Goal: Task Accomplishment & Management: Complete application form

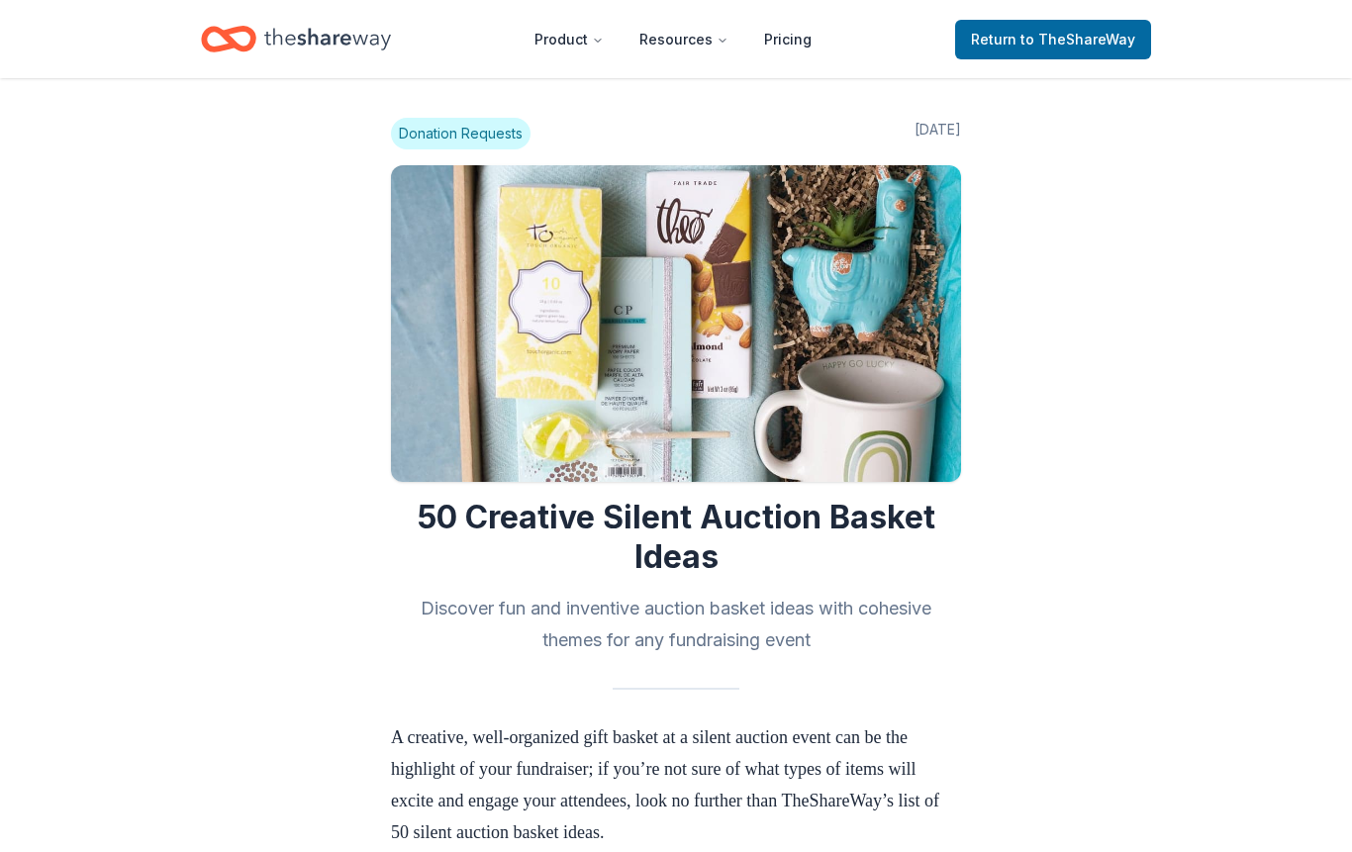
scroll to position [792, 0]
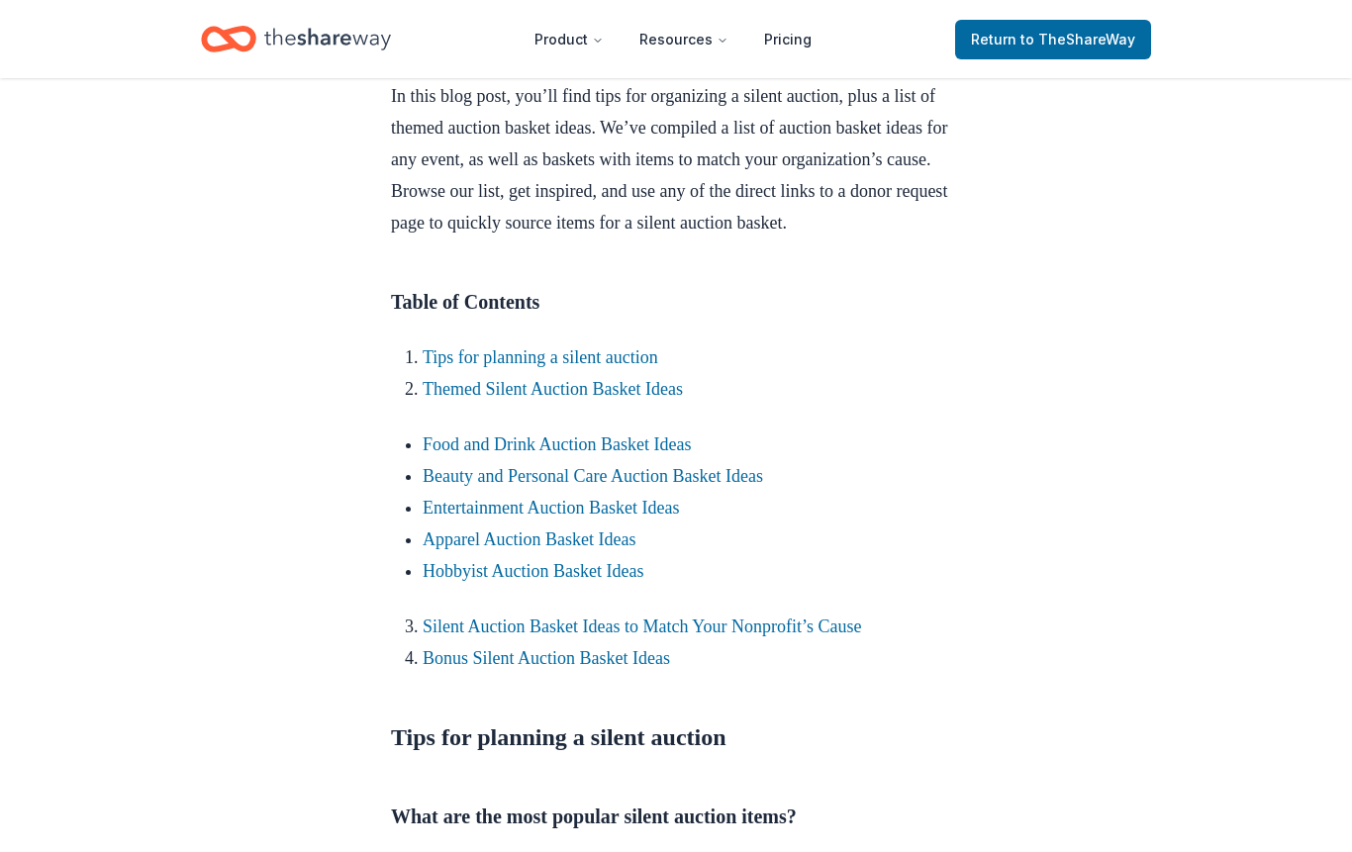
drag, startPoint x: 680, startPoint y: 422, endPoint x: 713, endPoint y: 414, distance: 33.6
click at [680, 399] on link "Themed Silent Auction Basket Ideas" at bounding box center [553, 389] width 260 height 20
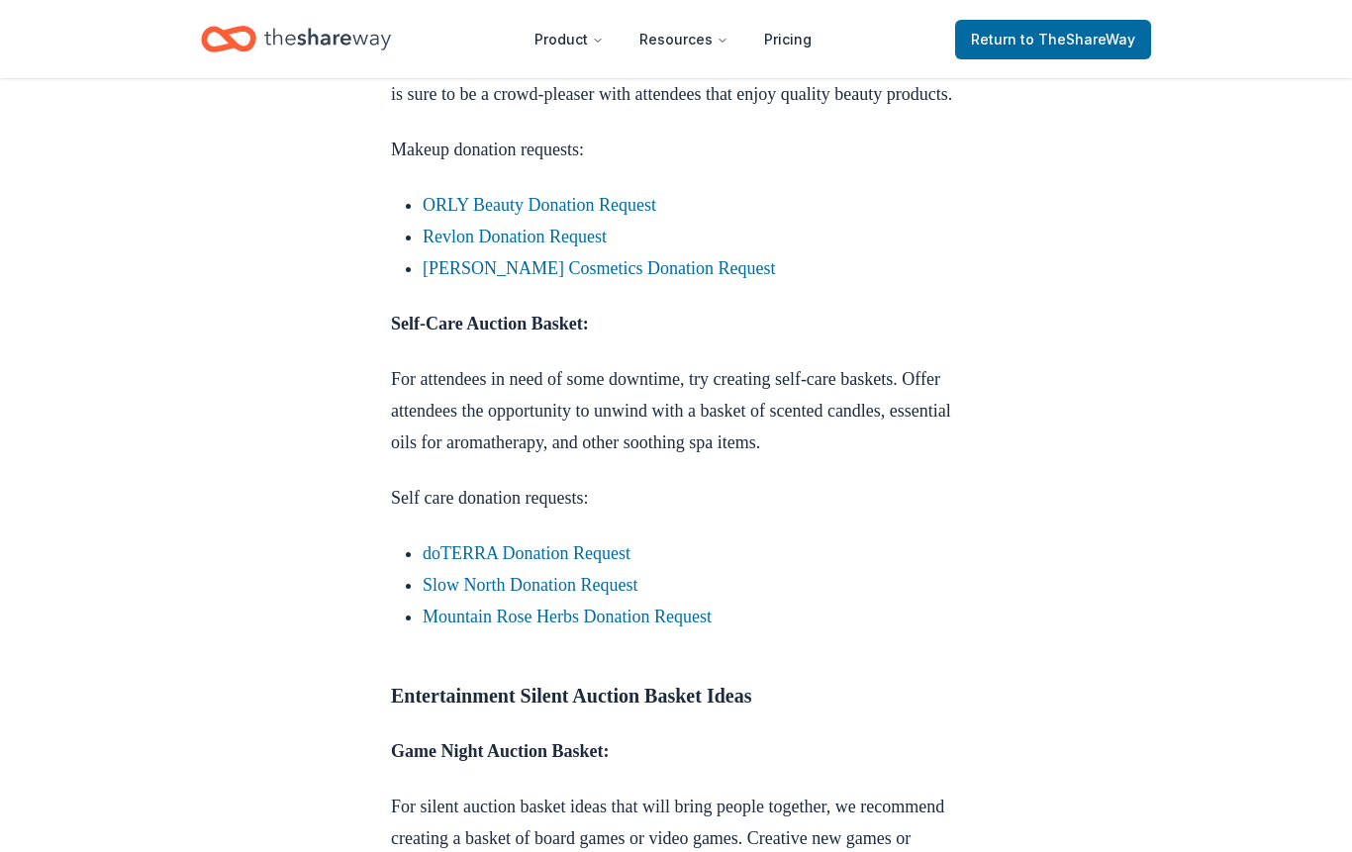
scroll to position [5220, 0]
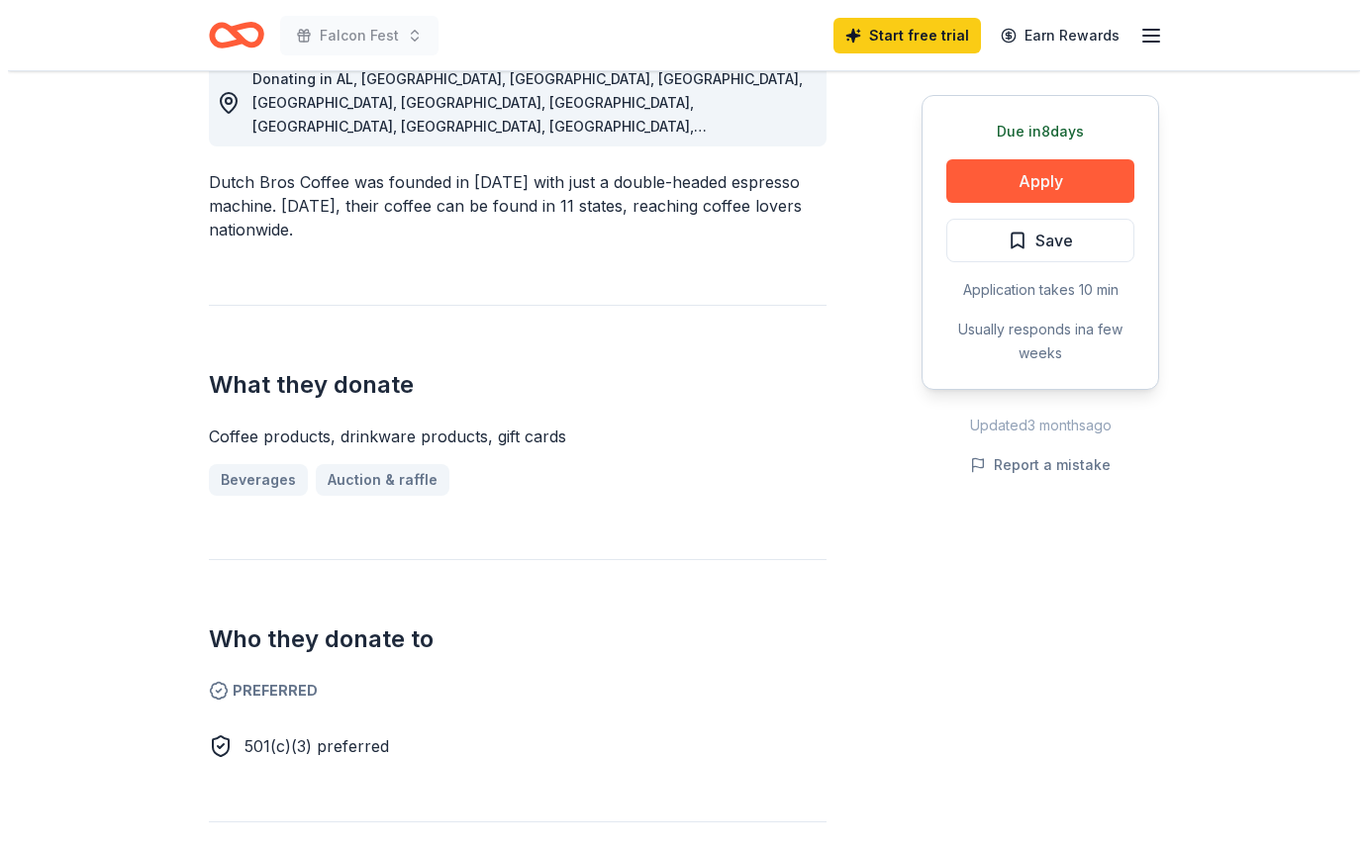
scroll to position [594, 0]
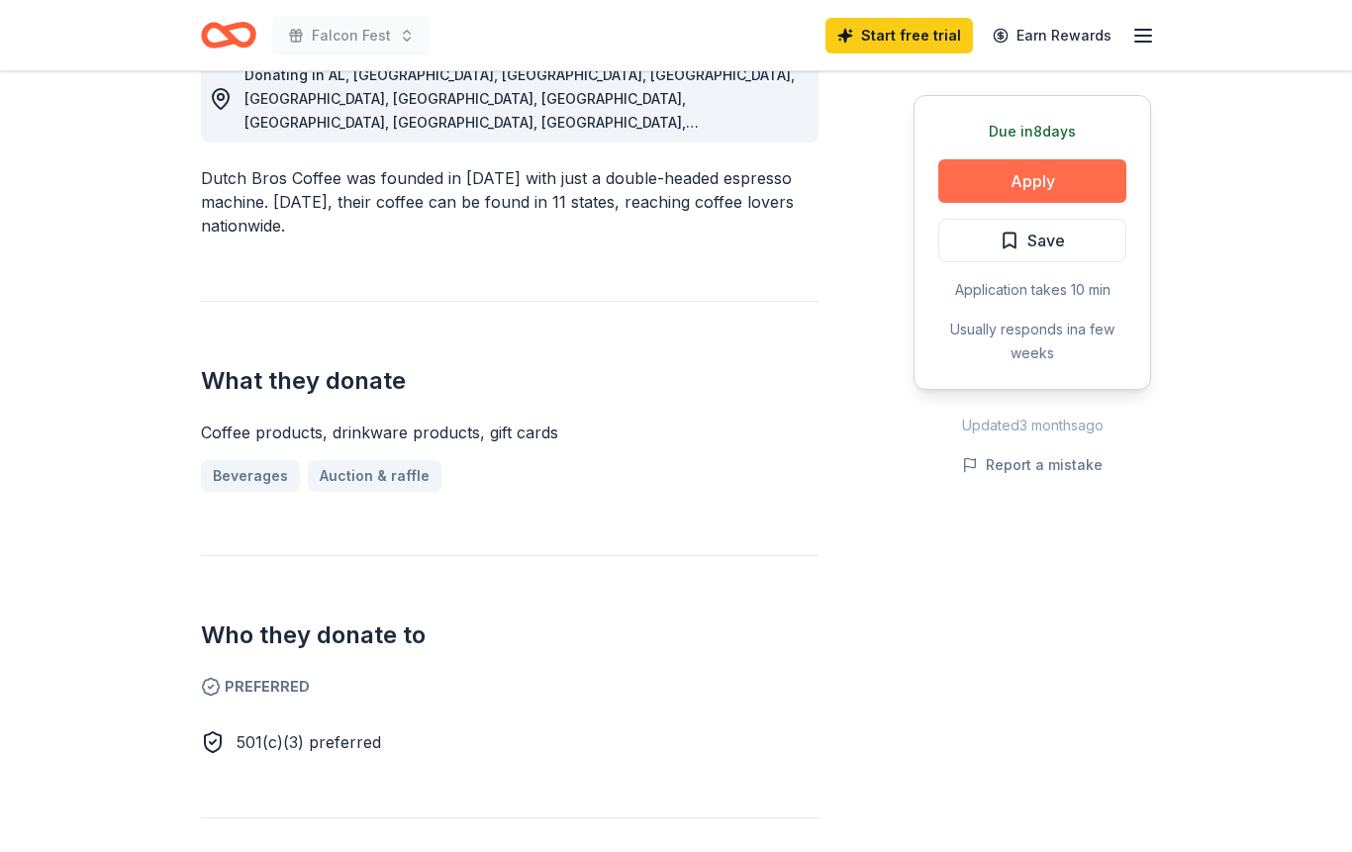
click at [1041, 190] on button "Apply" at bounding box center [1032, 181] width 188 height 44
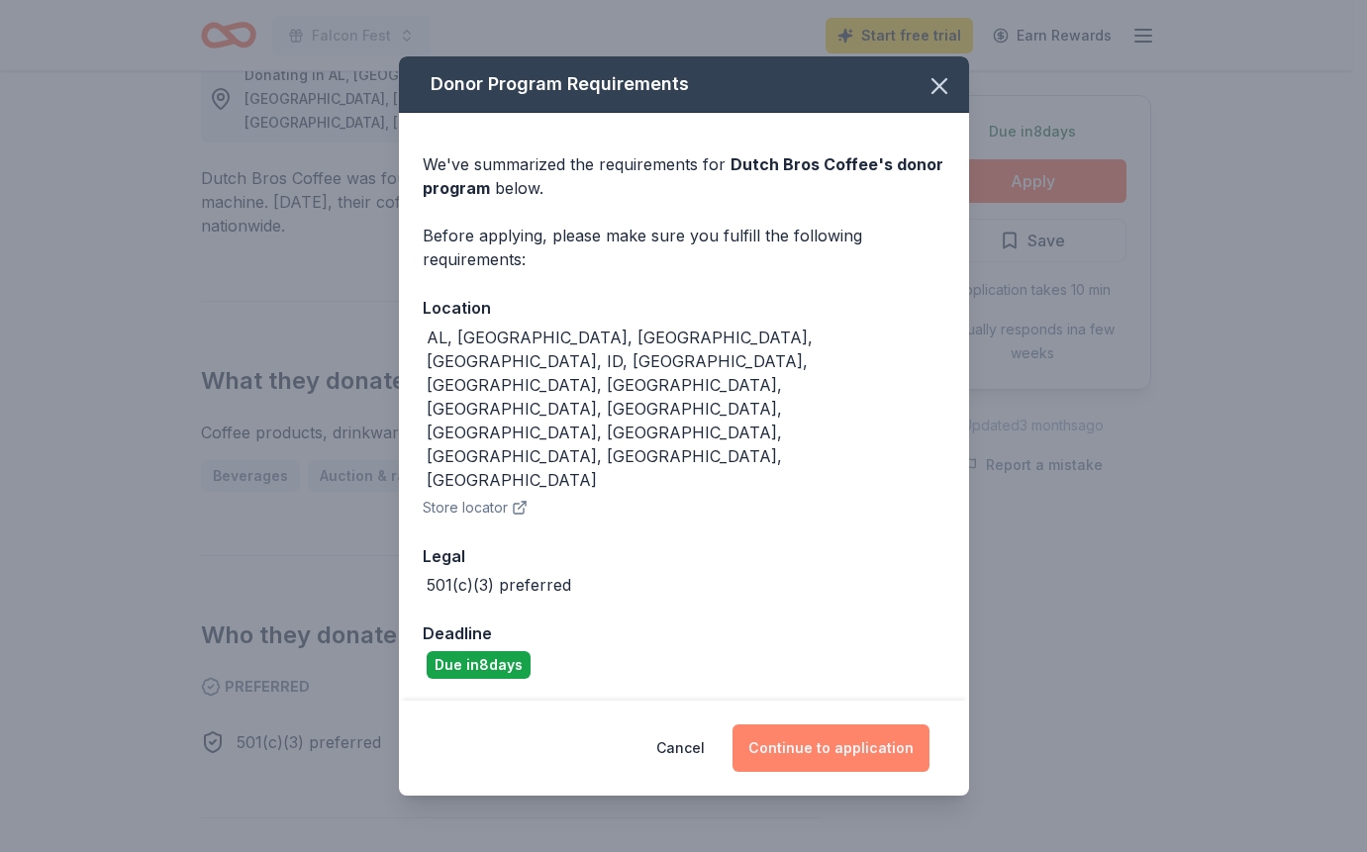
click at [838, 724] on button "Continue to application" at bounding box center [830, 748] width 197 height 48
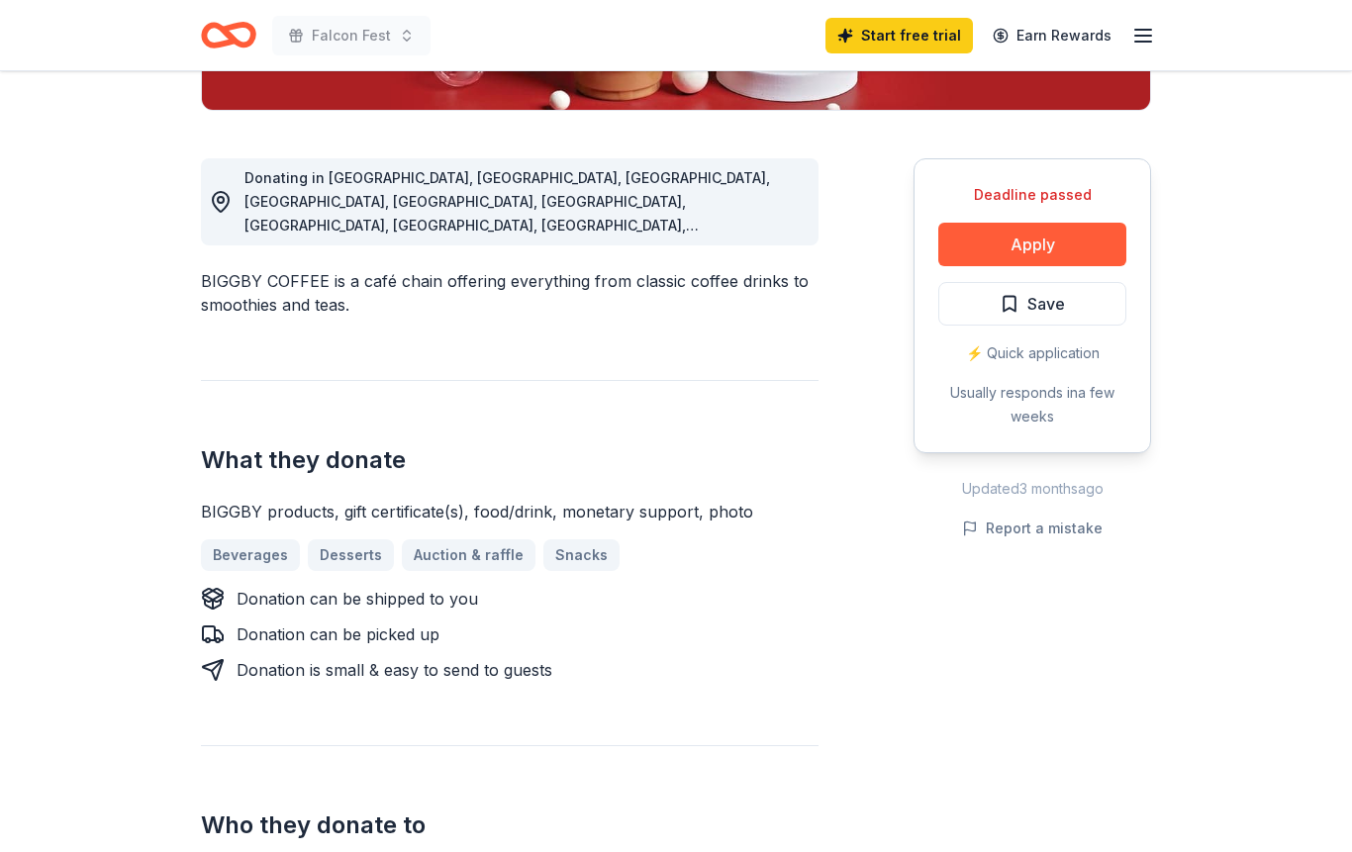
scroll to position [495, 0]
